Goal: Information Seeking & Learning: Check status

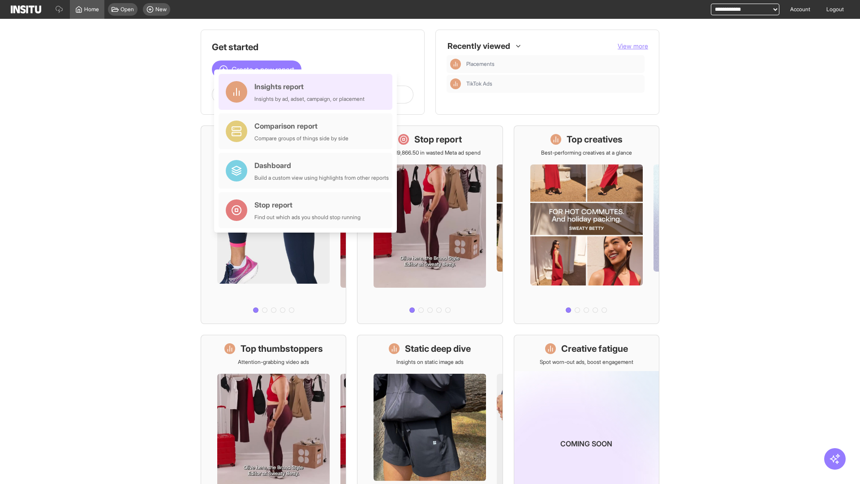
click at [308, 92] on div "Insights report Insights by ad, adset, campaign, or placement" at bounding box center [309, 91] width 110 height 21
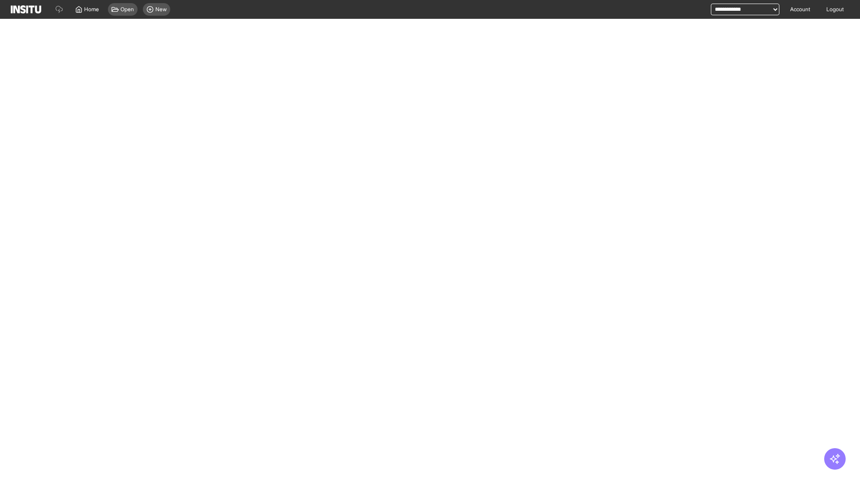
select select "**"
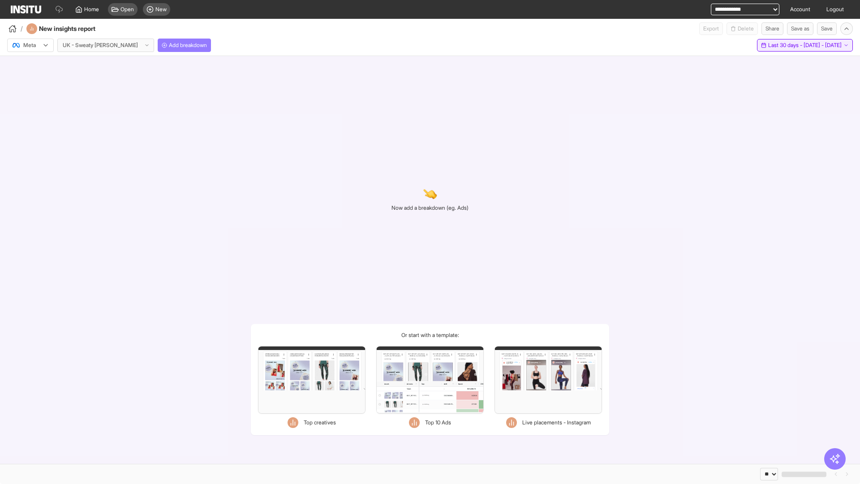
click at [788, 45] on span "Last 30 days - [DATE] - [DATE]" at bounding box center [804, 45] width 73 height 7
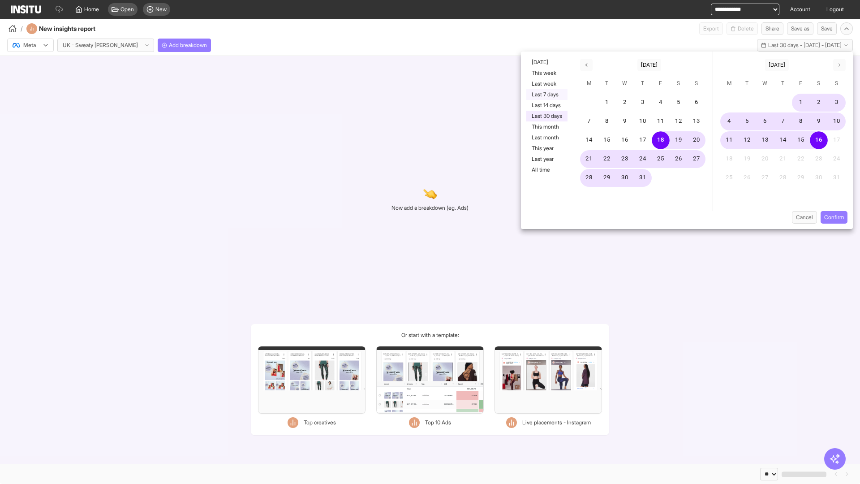
click at [546, 94] on button "Last 7 days" at bounding box center [546, 94] width 41 height 11
